Goal: Information Seeking & Learning: Learn about a topic

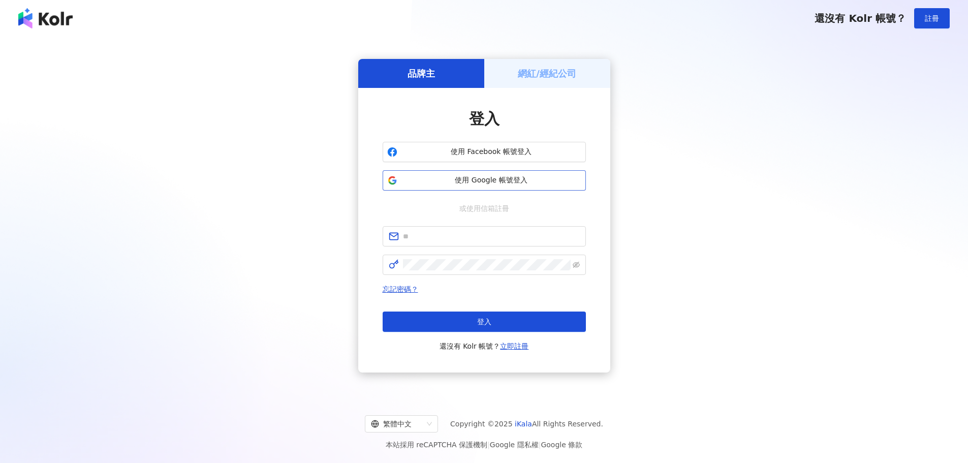
click at [435, 180] on span "使用 Google 帳號登入" at bounding box center [492, 180] width 180 height 10
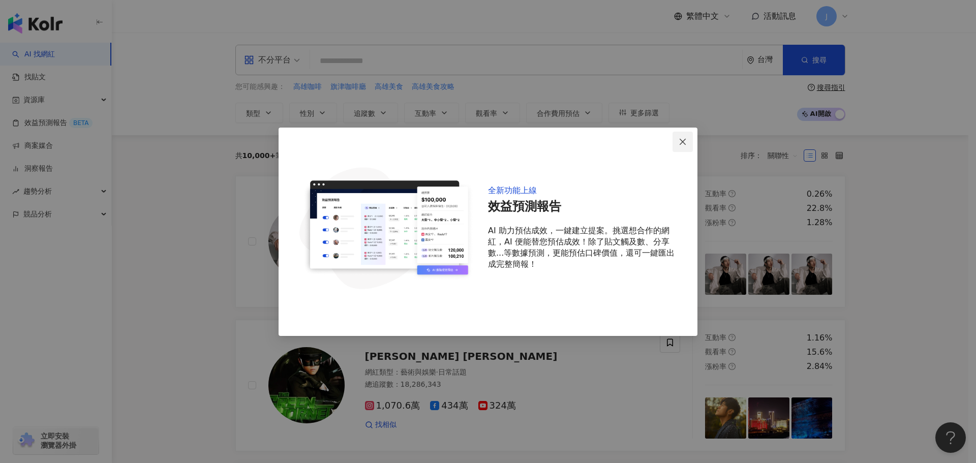
click at [686, 143] on icon "close" at bounding box center [683, 142] width 8 height 8
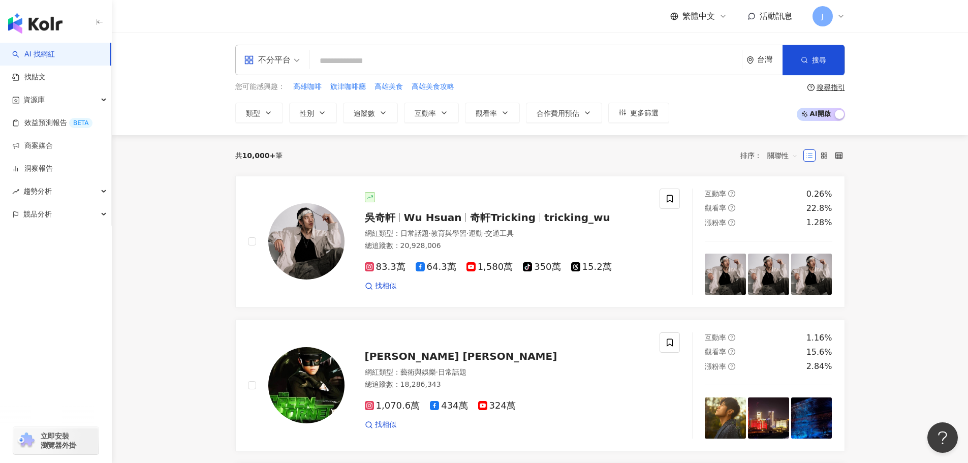
click at [333, 67] on input "search" at bounding box center [526, 60] width 424 height 19
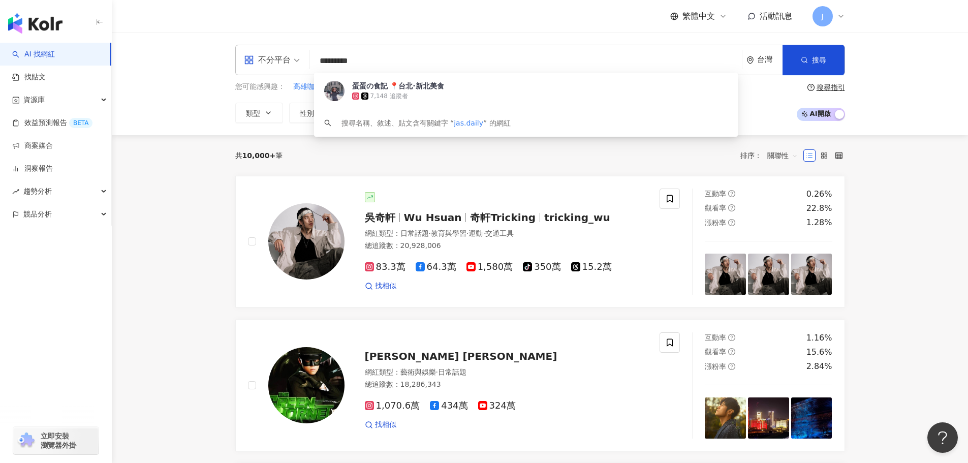
type input "*********"
click at [380, 90] on div "蛋蛋の食記 📍台北·新北美食" at bounding box center [398, 86] width 92 height 10
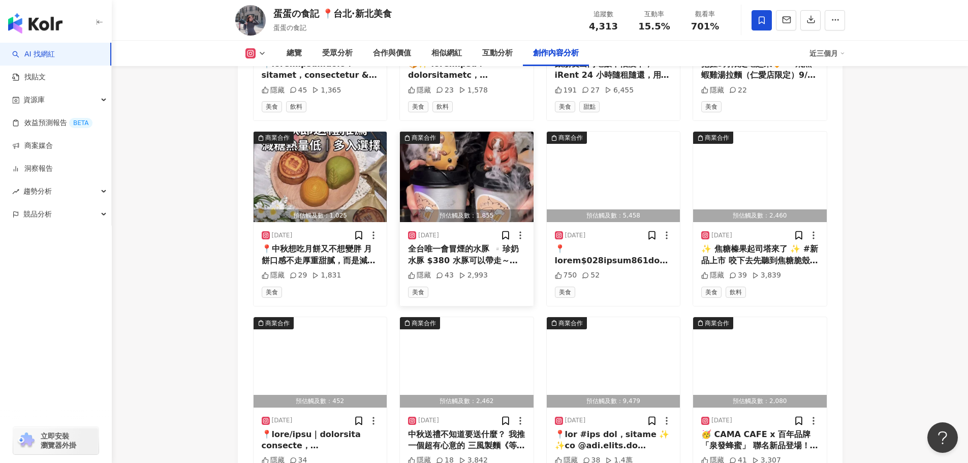
scroll to position [3125, 0]
